Goal: Task Accomplishment & Management: Manage account settings

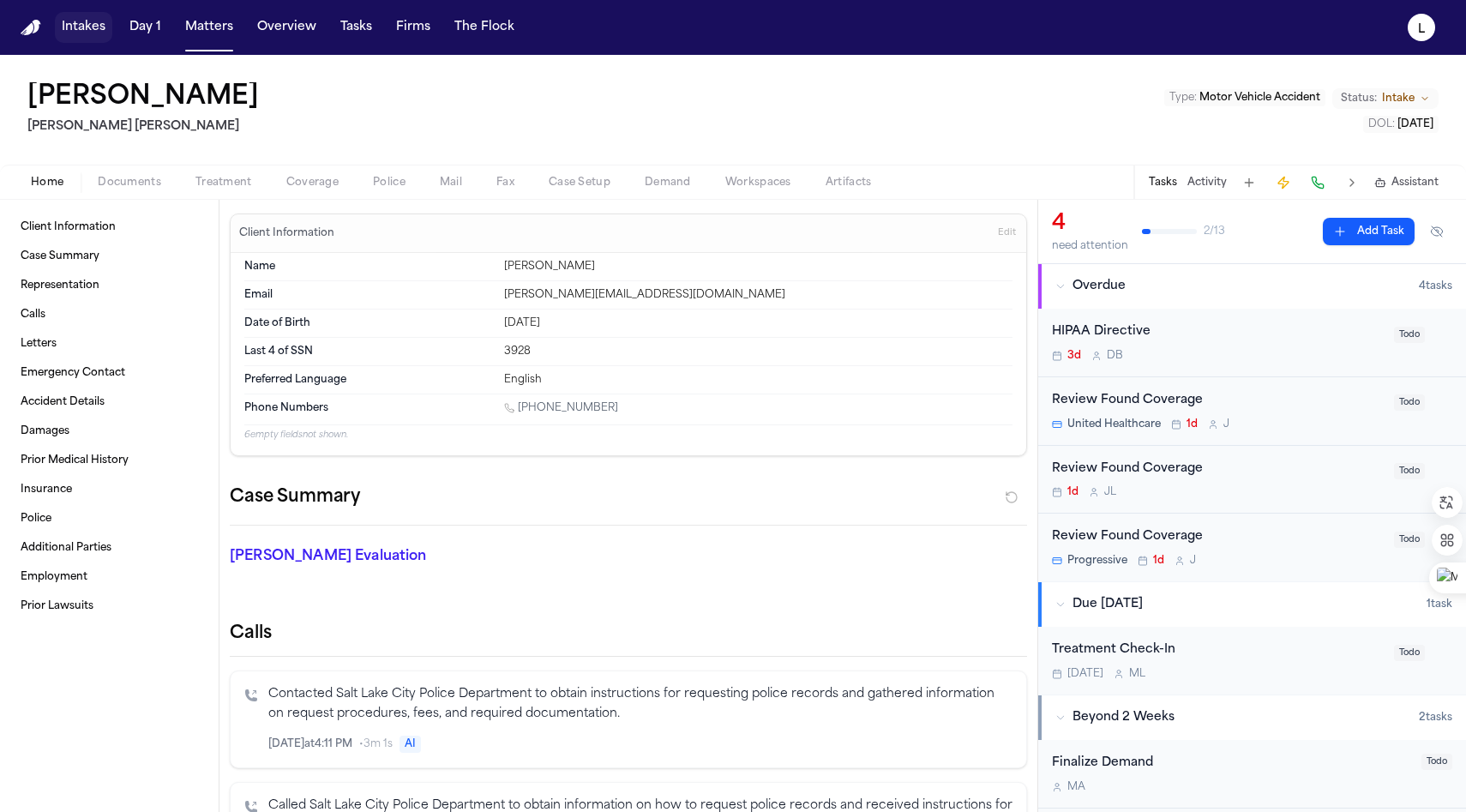
click at [77, 38] on button "Intakes" at bounding box center [83, 27] width 57 height 31
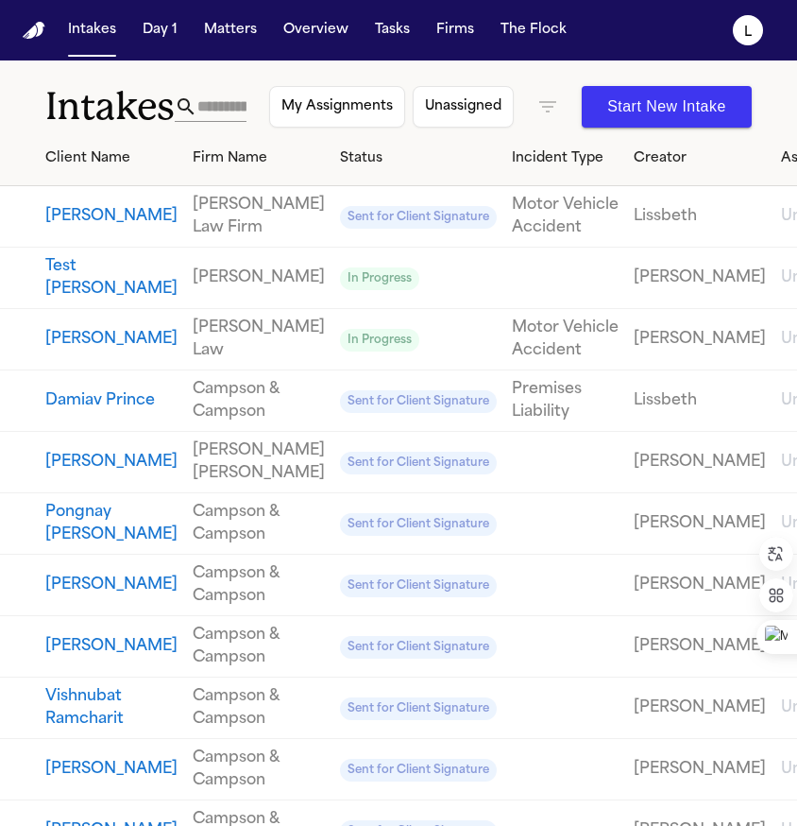
click at [634, 227] on link "Lissbeth" at bounding box center [700, 216] width 132 height 23
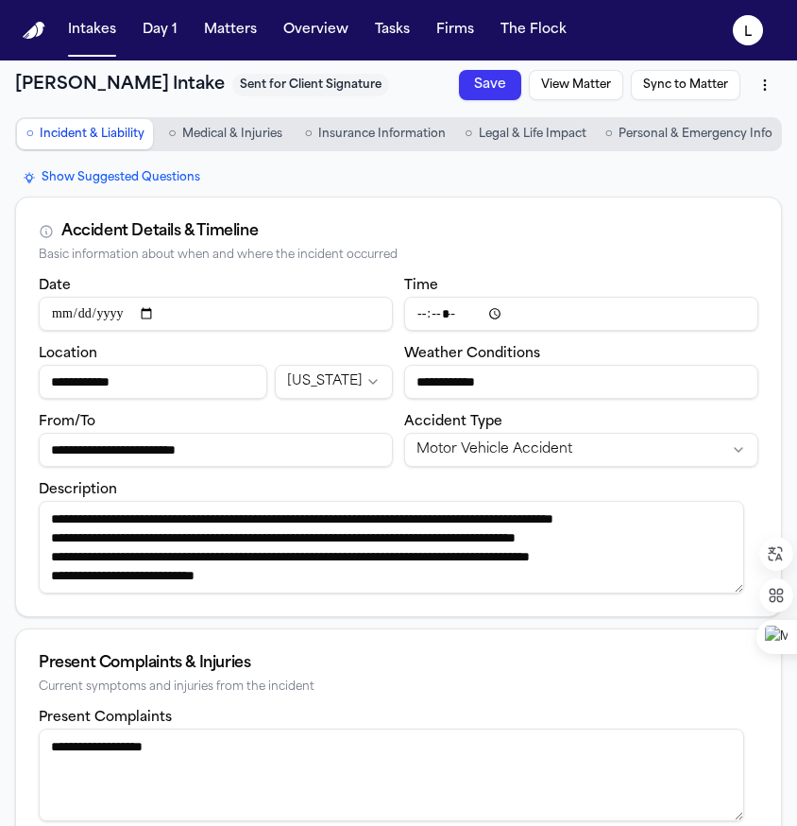
click at [754, 81] on html "**********" at bounding box center [398, 413] width 797 height 826
click at [682, 160] on div "Archive" at bounding box center [707, 156] width 111 height 30
click at [94, 34] on button "Intakes" at bounding box center [91, 30] width 63 height 34
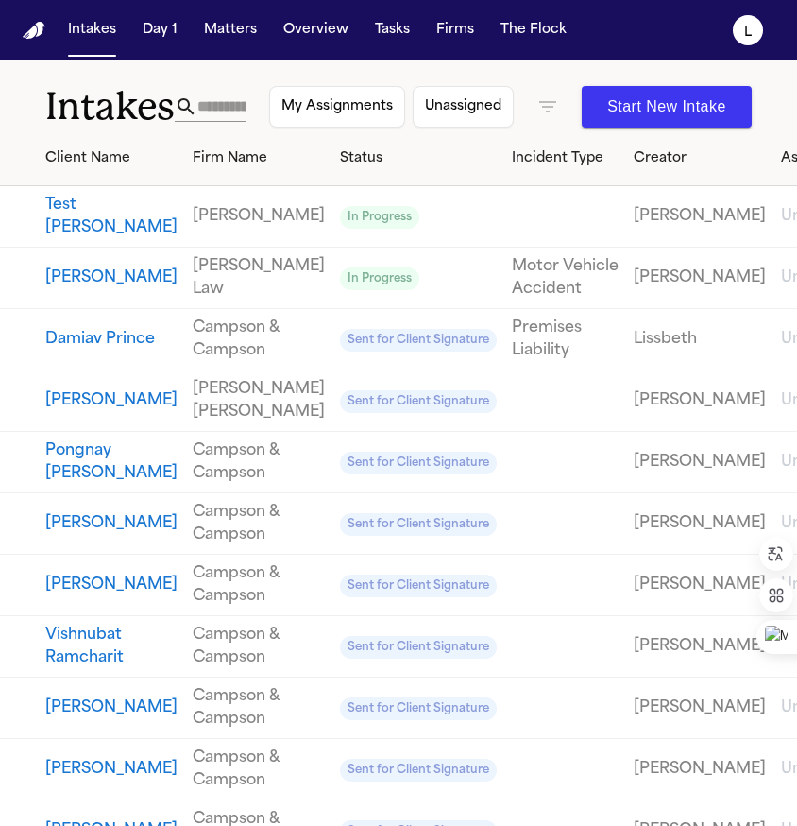
click at [504, 229] on td at bounding box center [565, 216] width 122 height 61
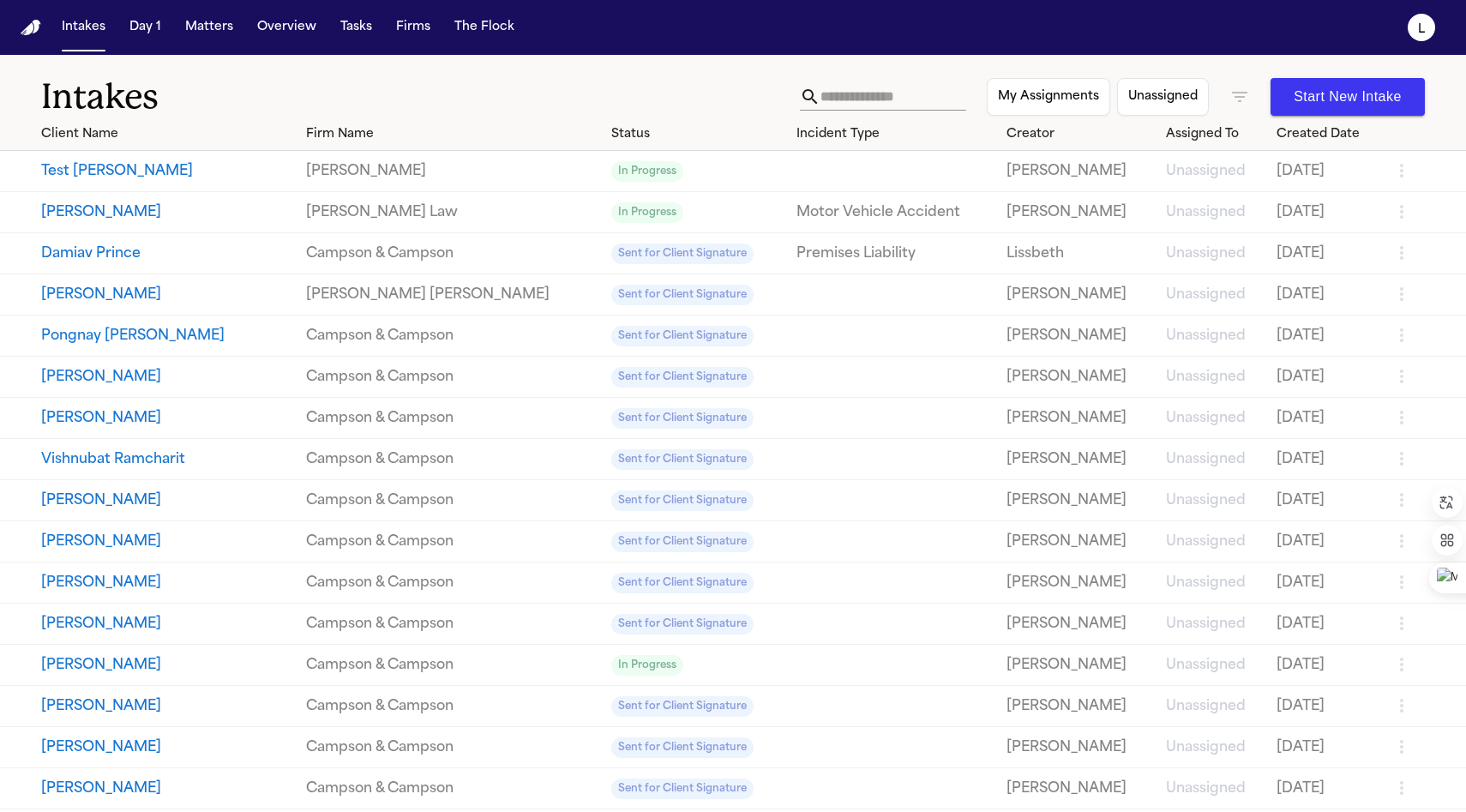
click at [1392, 174] on icon "button" at bounding box center [1402, 171] width 21 height 21
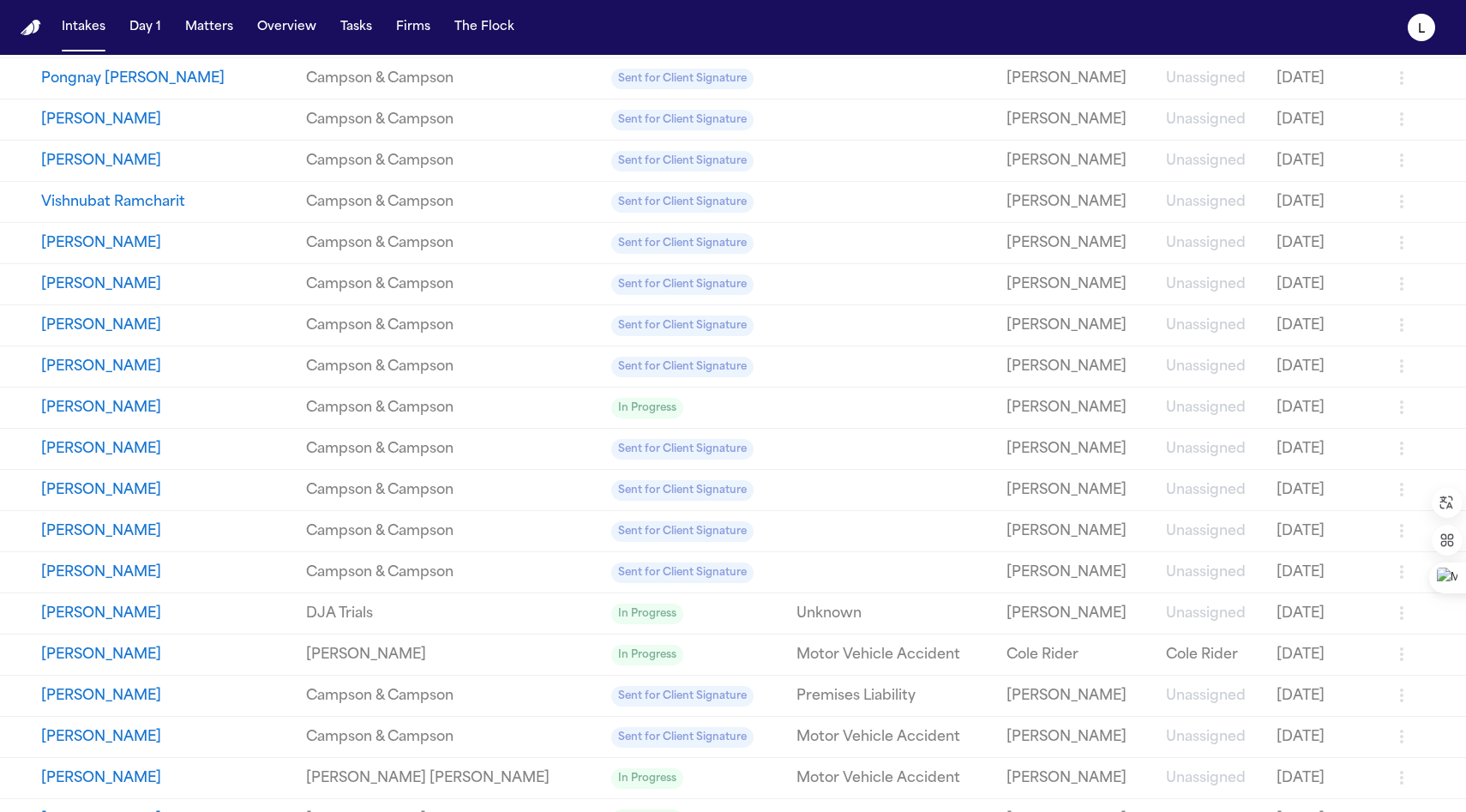
scroll to position [216, 0]
click at [605, 403] on td "In Progress" at bounding box center [697, 407] width 185 height 41
click at [111, 411] on button "[PERSON_NAME]" at bounding box center [166, 407] width 251 height 21
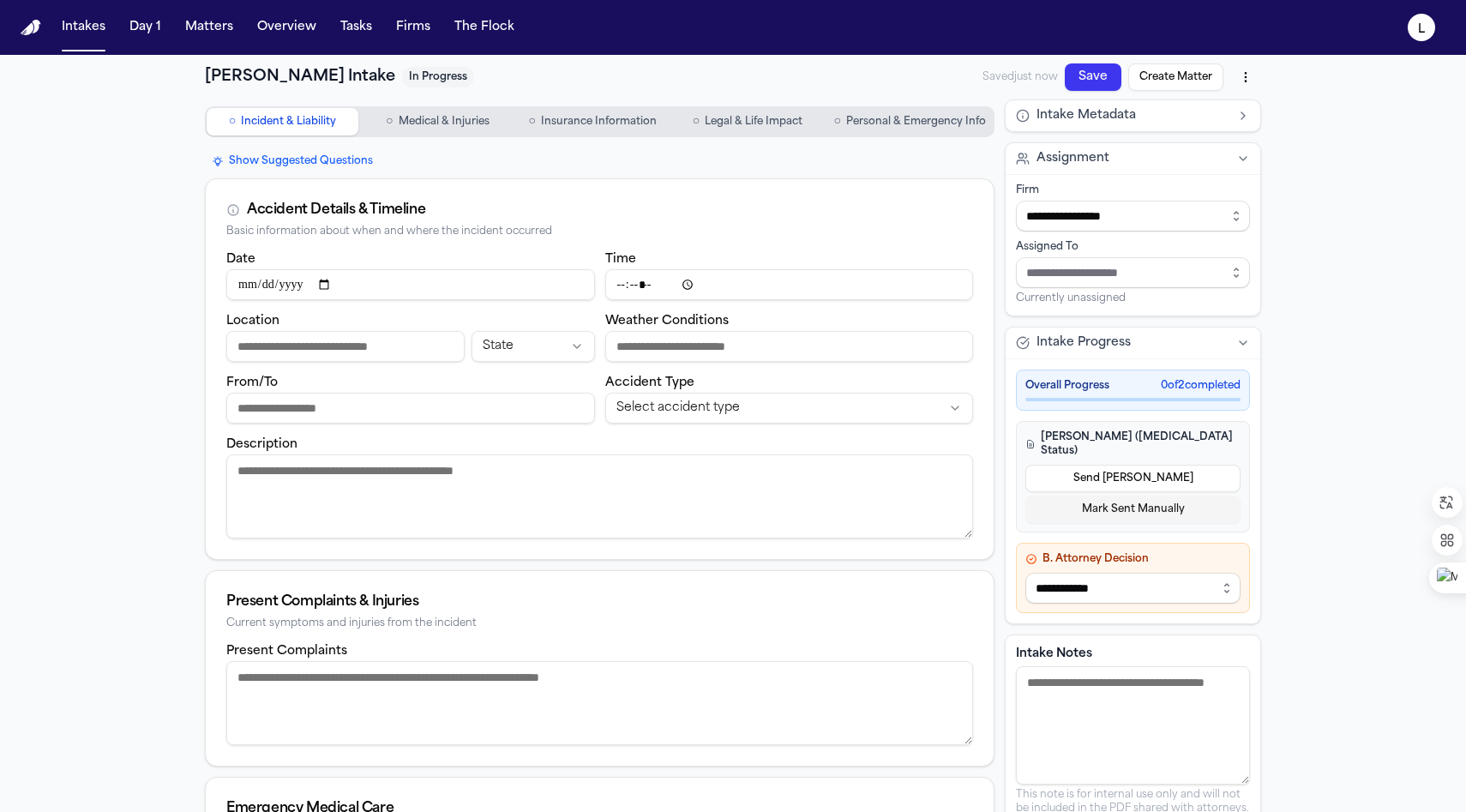
click at [950, 112] on button "○ Personal & Emergency Info" at bounding box center [910, 122] width 165 height 27
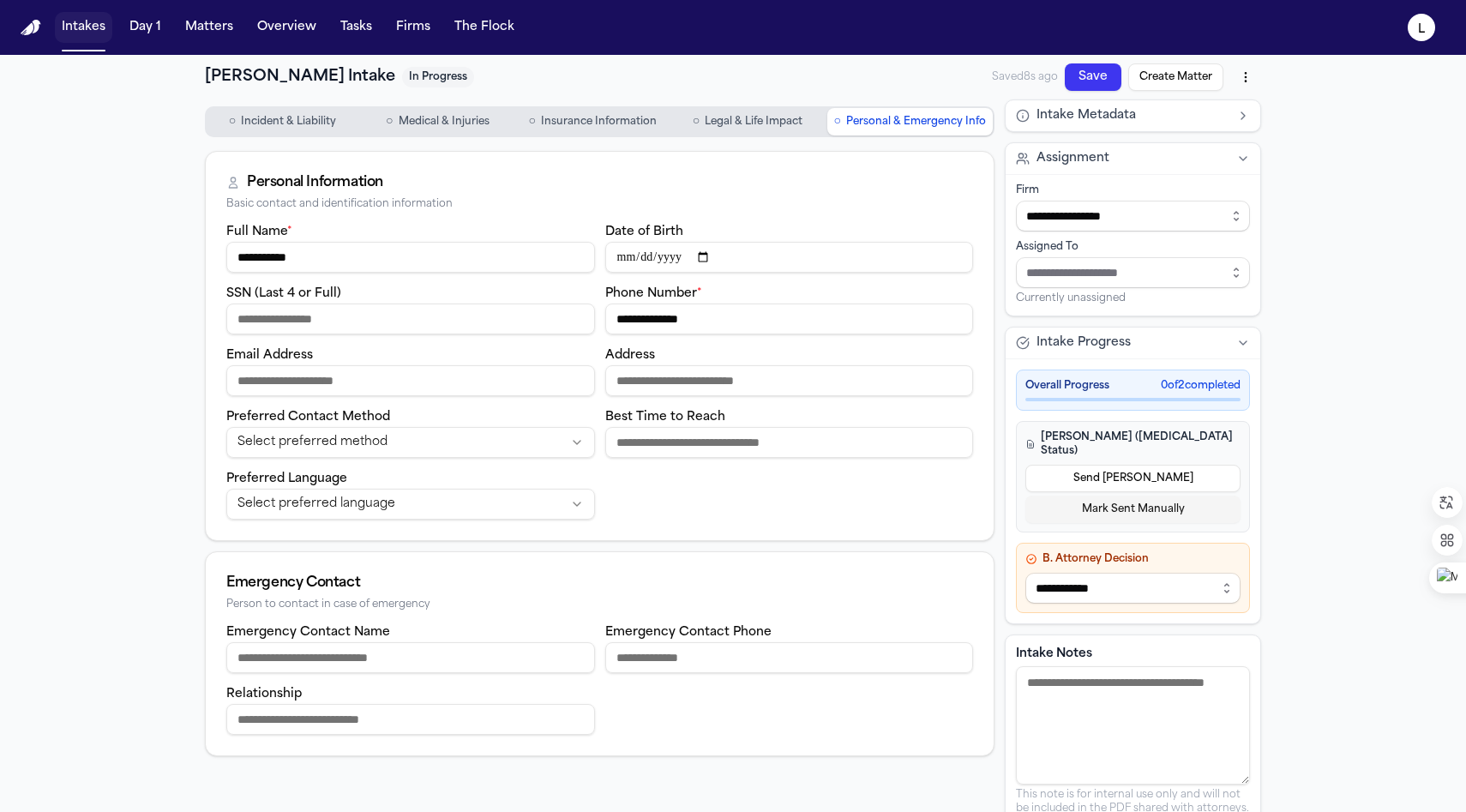
click at [65, 27] on button "Intakes" at bounding box center [83, 27] width 57 height 31
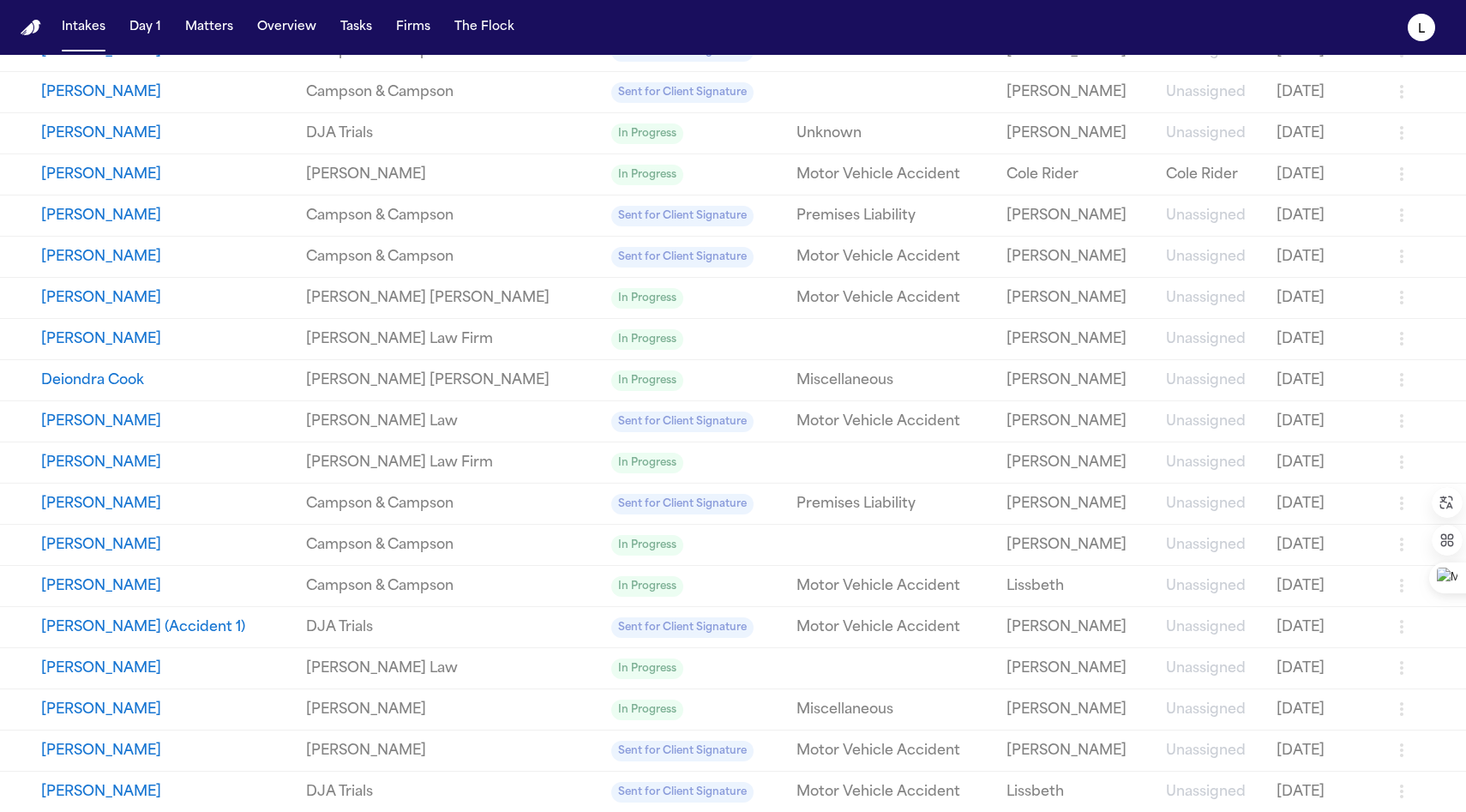
scroll to position [697, 0]
click at [193, 794] on button "[PERSON_NAME]" at bounding box center [166, 791] width 251 height 21
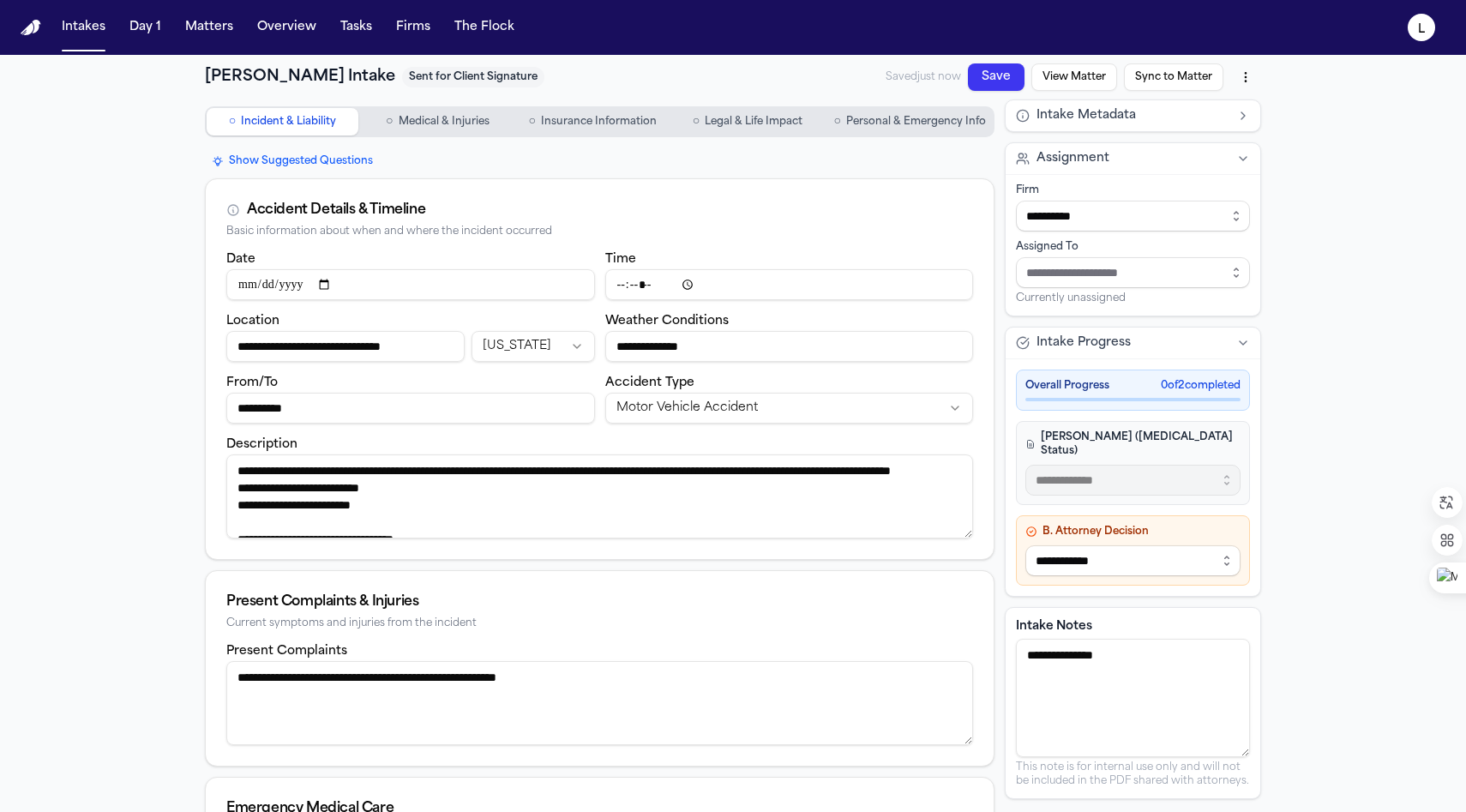
click at [1088, 94] on button "View Matter" at bounding box center [1072, 113] width 88 height 36
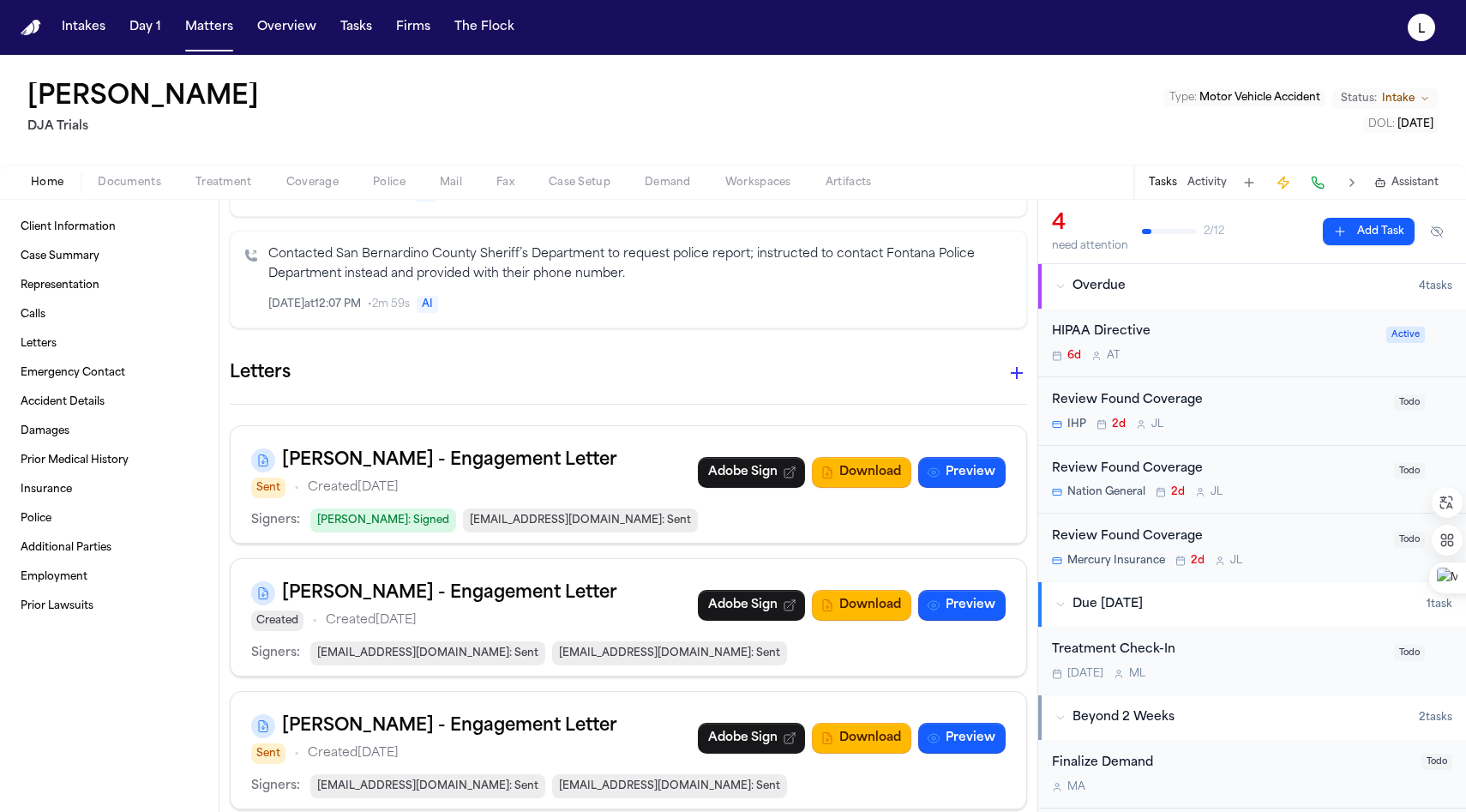
scroll to position [442, 0]
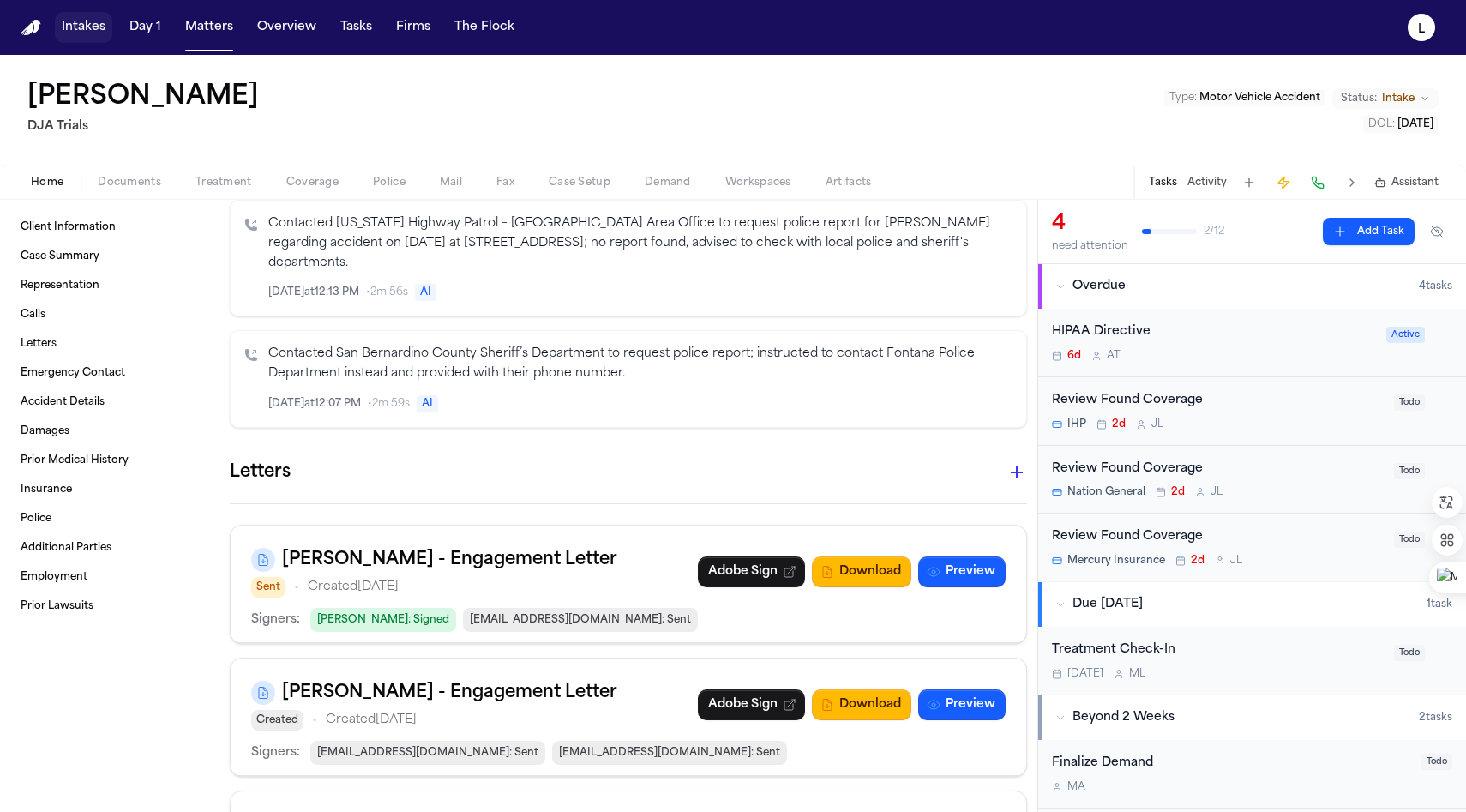
click at [70, 36] on button "Intakes" at bounding box center [83, 27] width 57 height 31
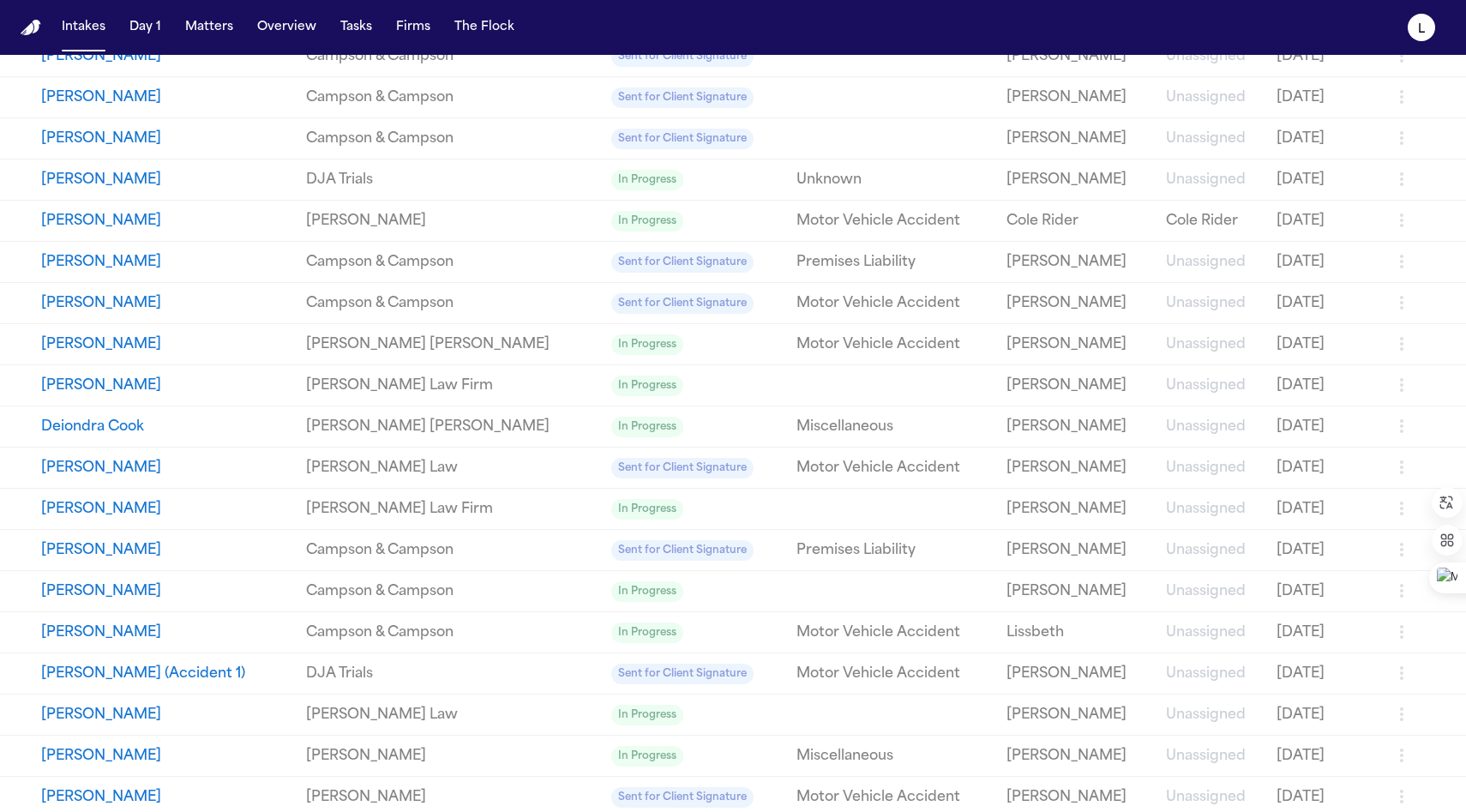
scroll to position [656, 0]
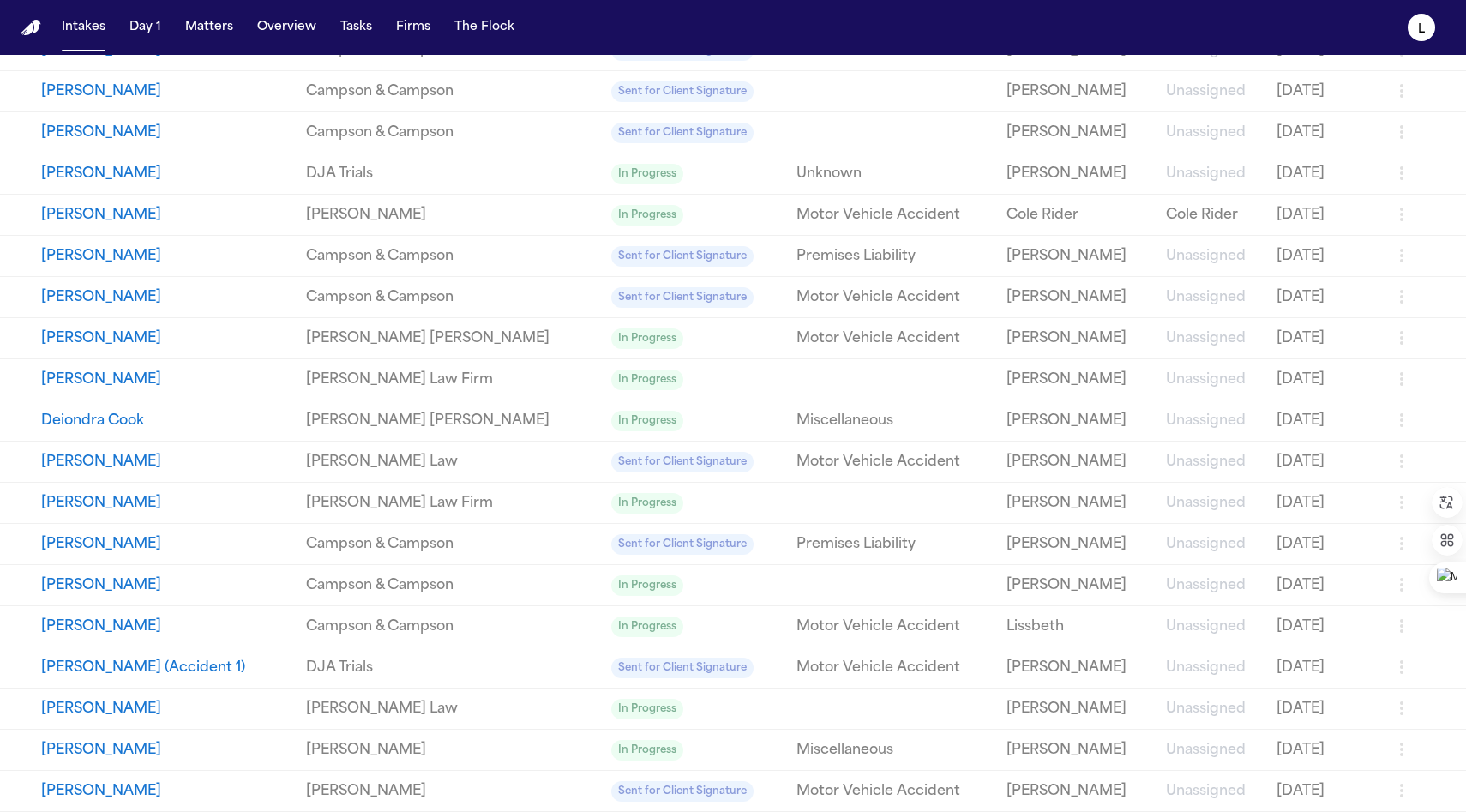
click at [1392, 796] on icon "button" at bounding box center [1402, 790] width 21 height 21
click at [636, 811] on div at bounding box center [733, 812] width 1466 height 0
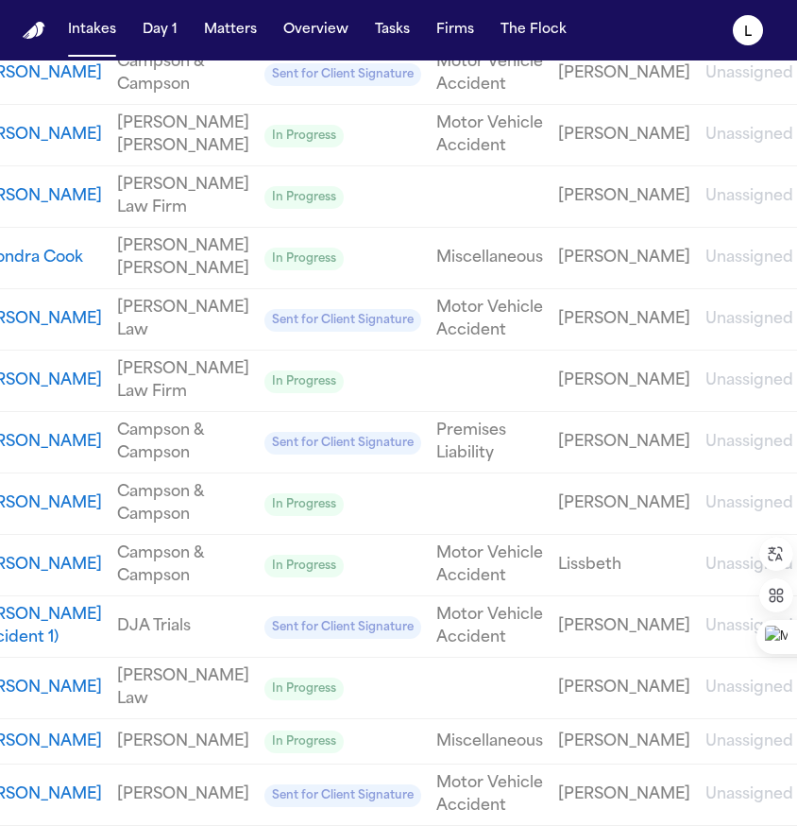
scroll to position [0, 82]
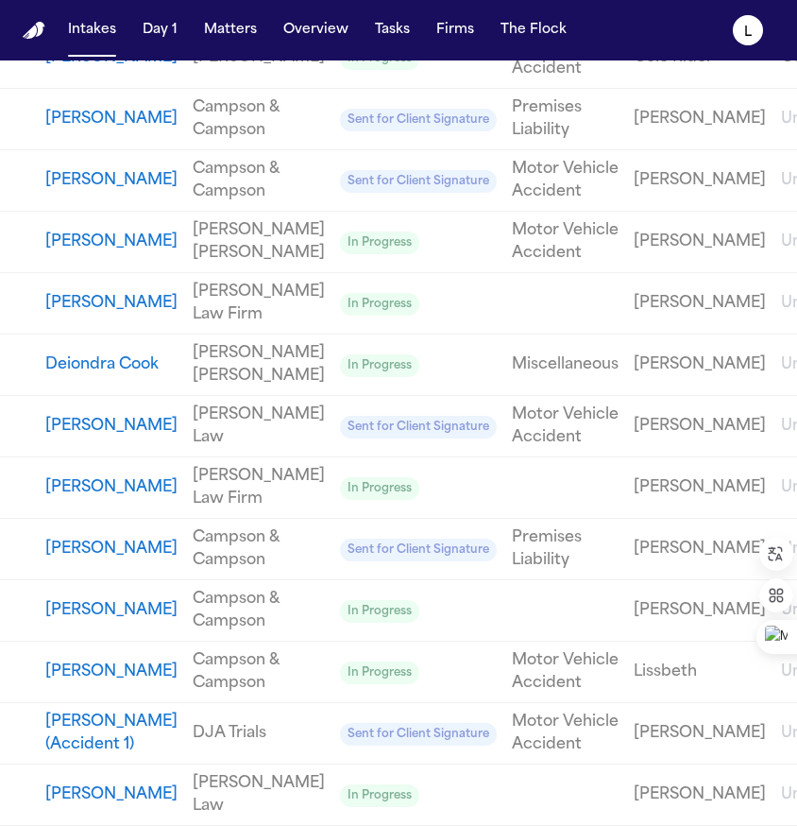
scroll to position [1774, 0]
click at [97, 476] on button "[PERSON_NAME]" at bounding box center [111, 487] width 132 height 23
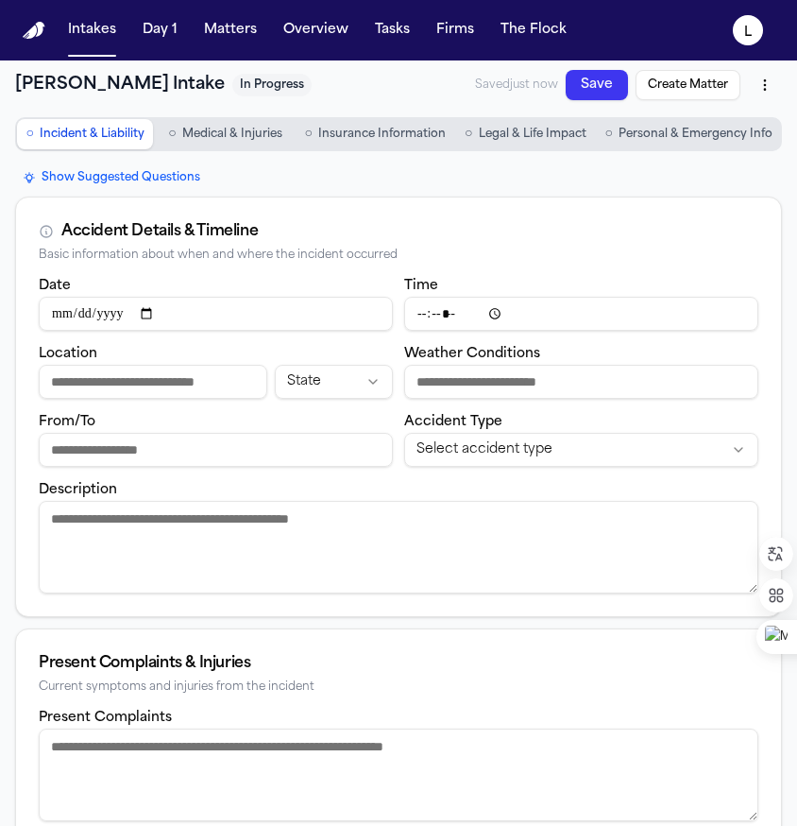
click at [718, 143] on button "○ Personal & Emergency Info" at bounding box center [689, 134] width 182 height 30
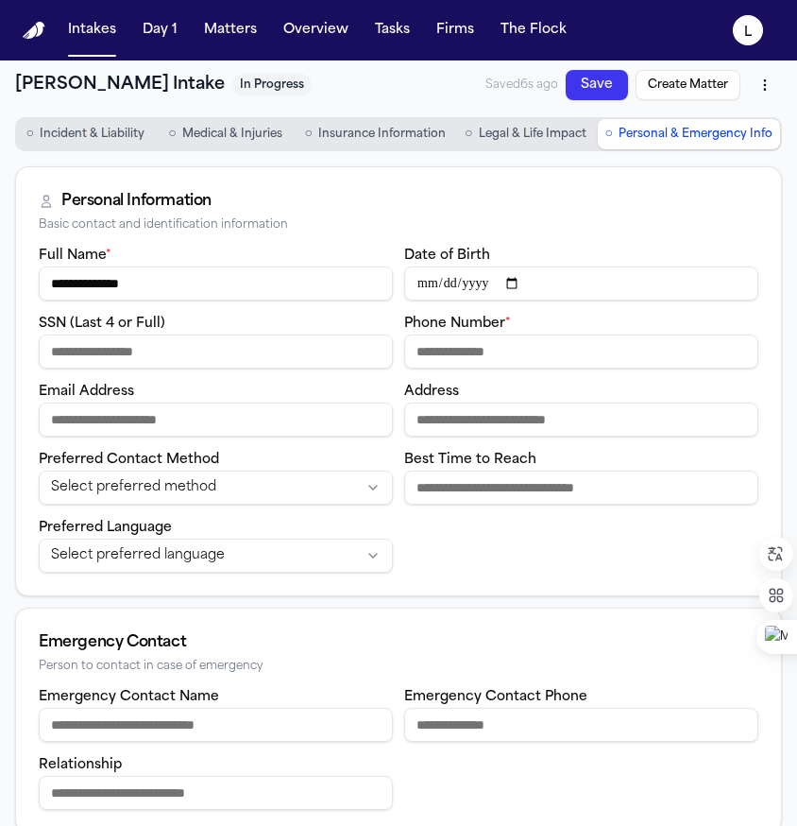
click at [747, 85] on html "**********" at bounding box center [398, 413] width 797 height 826
click at [694, 164] on div "Archive" at bounding box center [707, 156] width 111 height 30
click at [97, 39] on button "Intakes" at bounding box center [91, 30] width 63 height 34
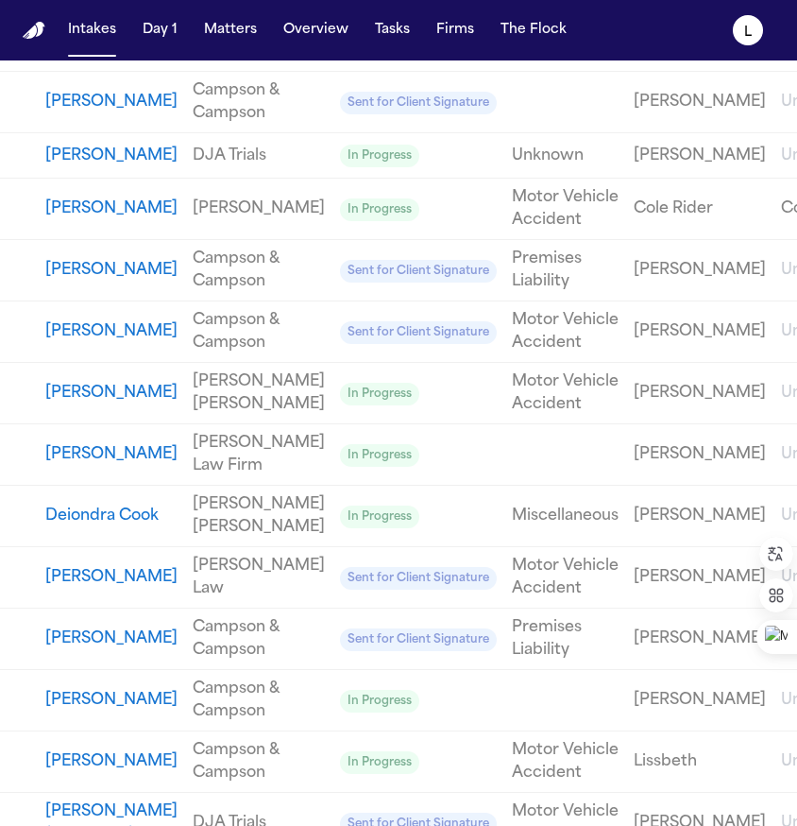
scroll to position [1054, 0]
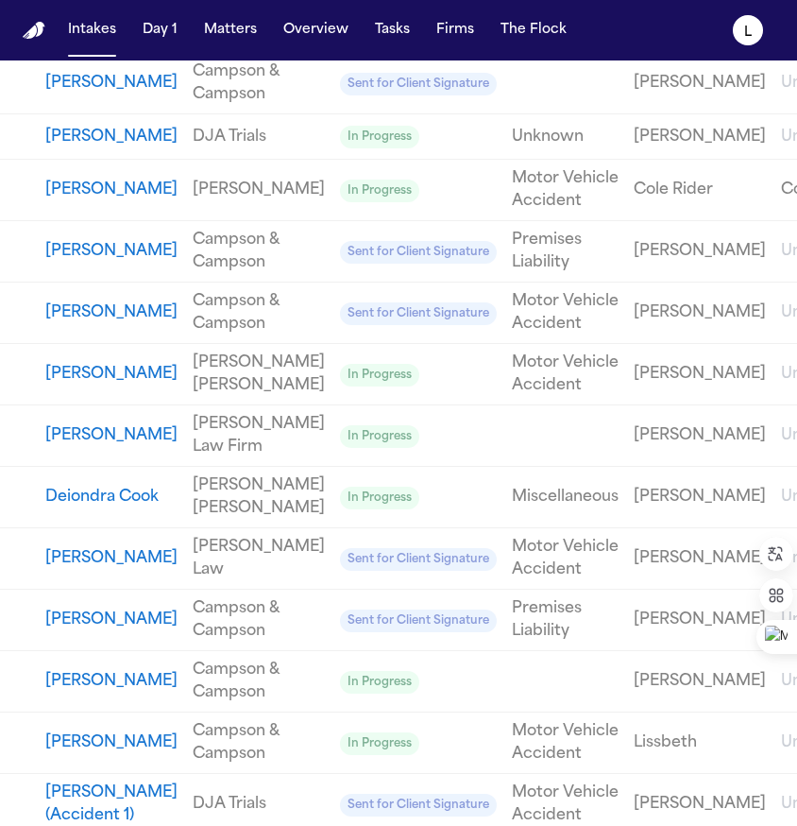
click at [96, 148] on button "[PERSON_NAME]" at bounding box center [111, 137] width 132 height 23
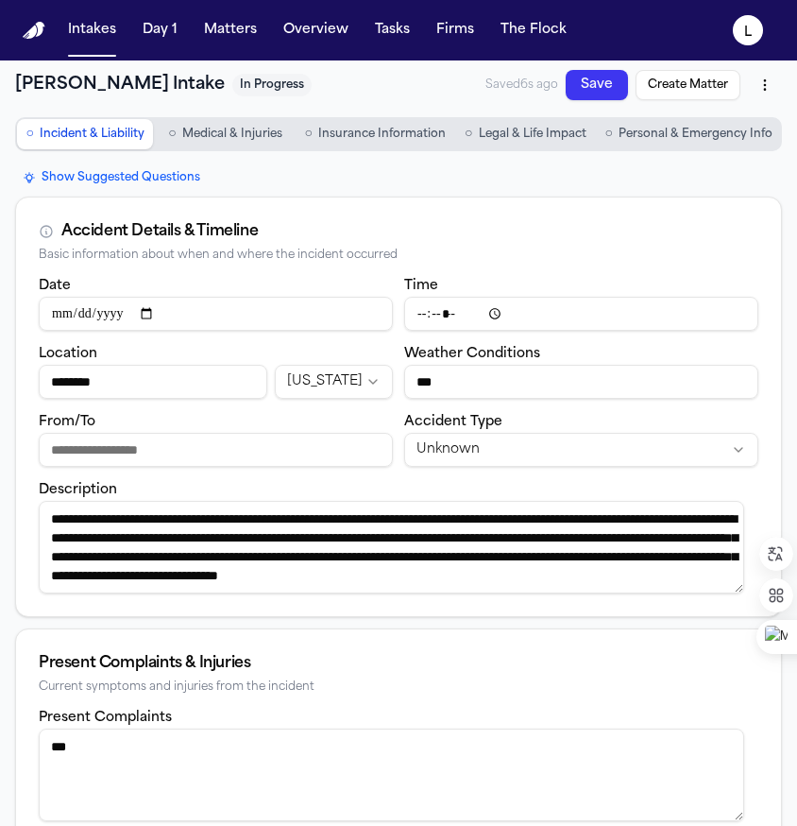
click at [666, 129] on span "Personal & Emergency Info" at bounding box center [696, 134] width 154 height 15
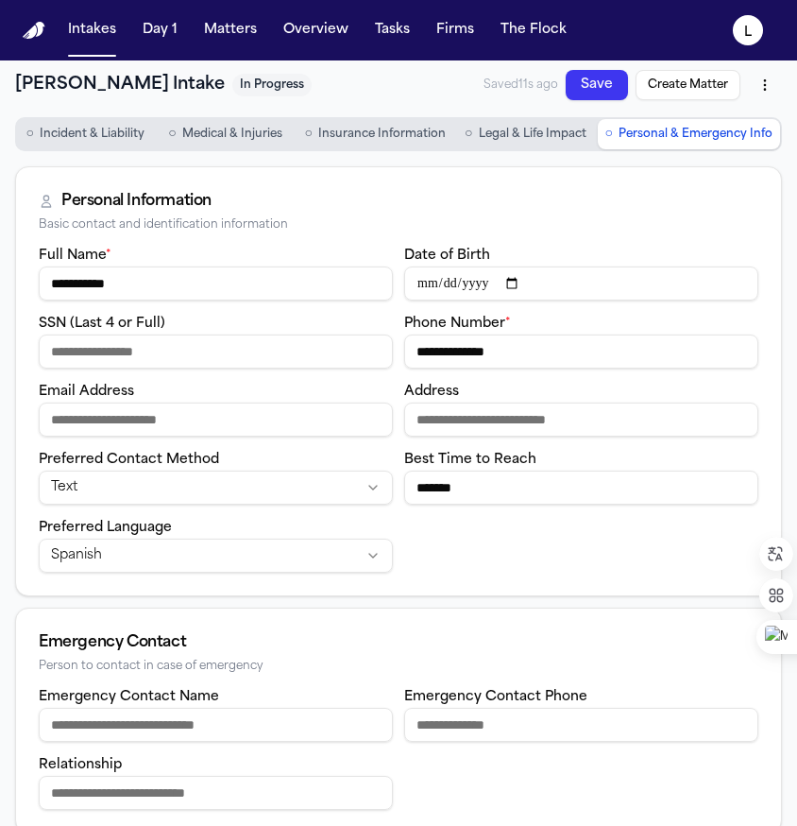
click at [745, 85] on html "**********" at bounding box center [398, 413] width 797 height 826
click at [695, 160] on div "Archive" at bounding box center [707, 156] width 111 height 30
click at [85, 25] on button "Intakes" at bounding box center [91, 30] width 63 height 34
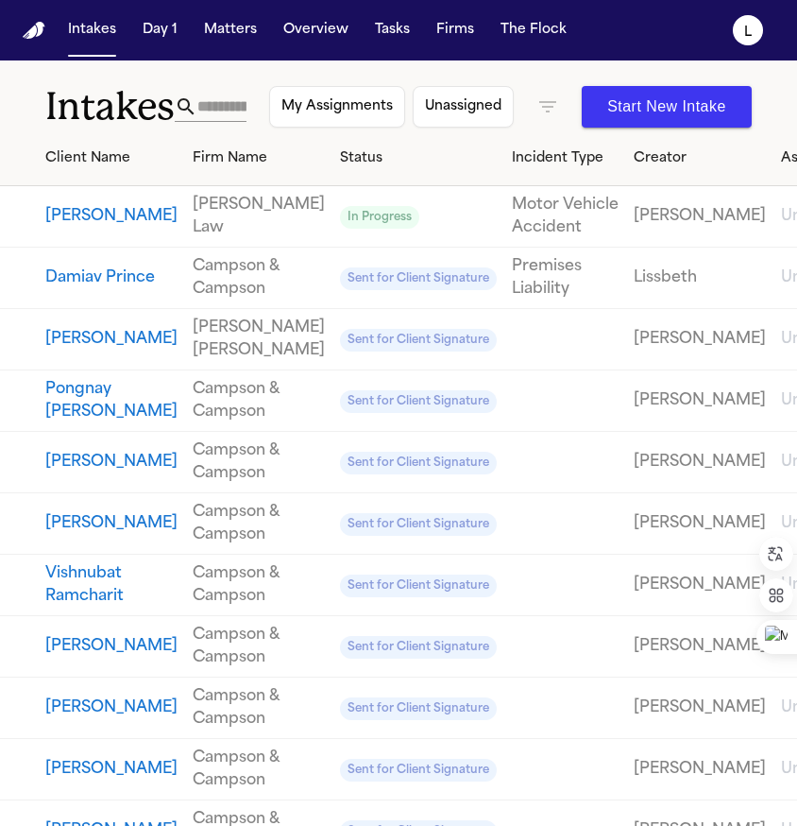
click at [71, 220] on button "[PERSON_NAME]" at bounding box center [111, 216] width 132 height 23
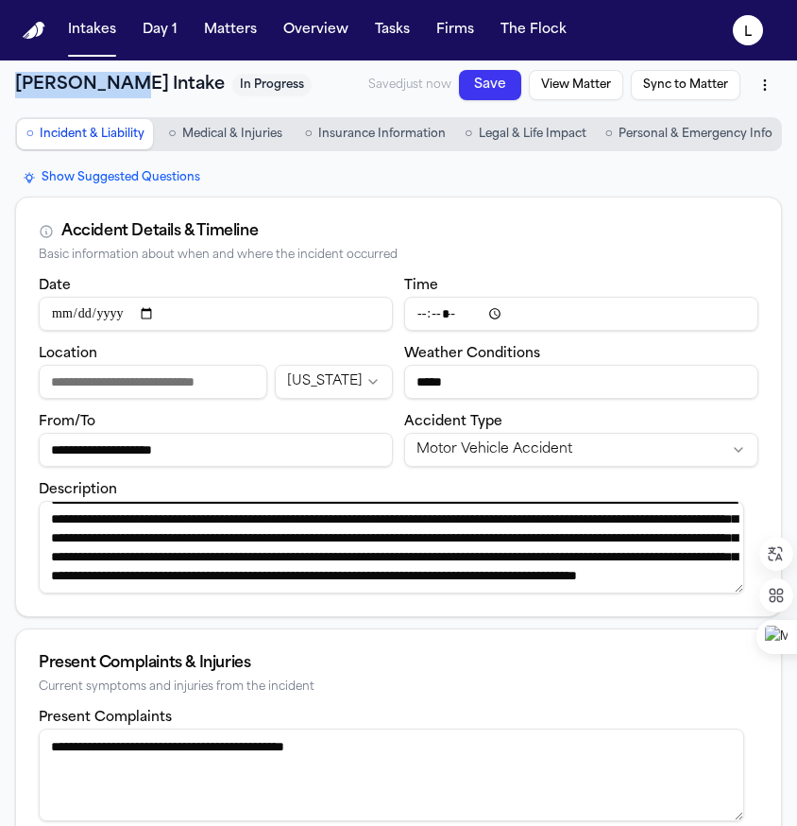
drag, startPoint x: 129, startPoint y: 86, endPoint x: 20, endPoint y: 94, distance: 109.9
click at [20, 94] on h1 "[PERSON_NAME] Intake" at bounding box center [120, 85] width 210 height 26
copy h1 "[PERSON_NAME]"
click at [574, 82] on button "View Matter" at bounding box center [576, 85] width 94 height 30
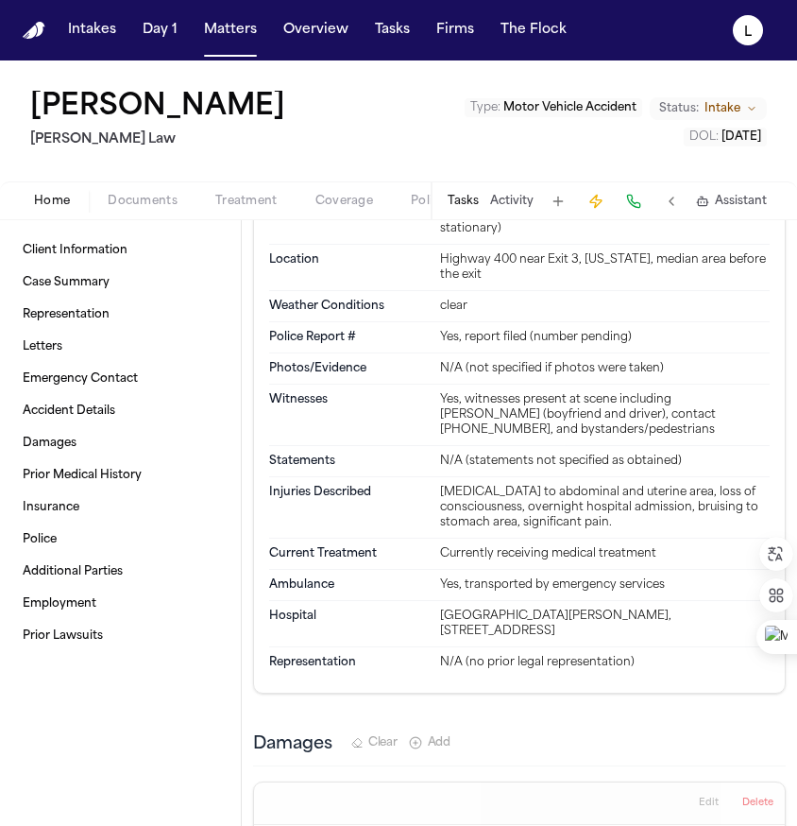
scroll to position [1373, 0]
